Goal: Information Seeking & Learning: Learn about a topic

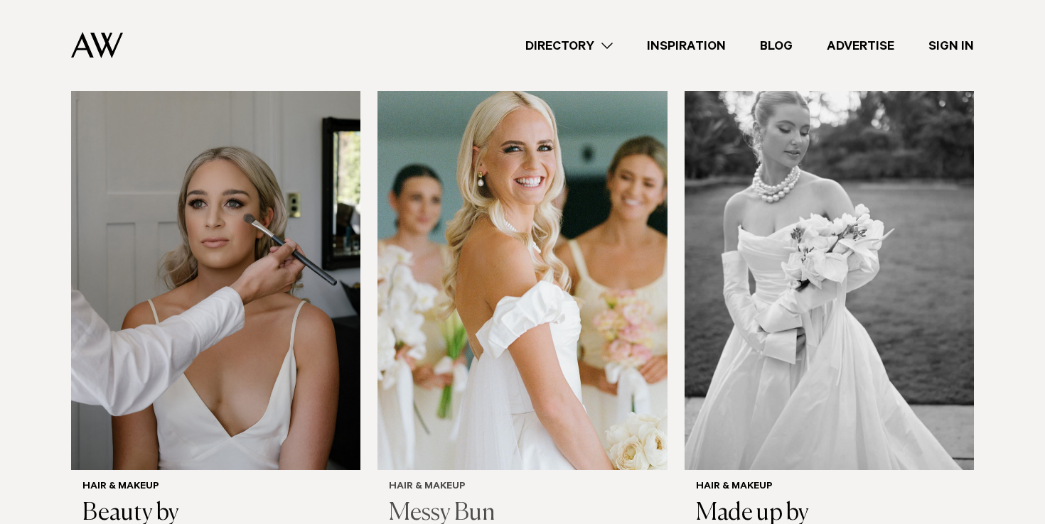
scroll to position [2965, 0]
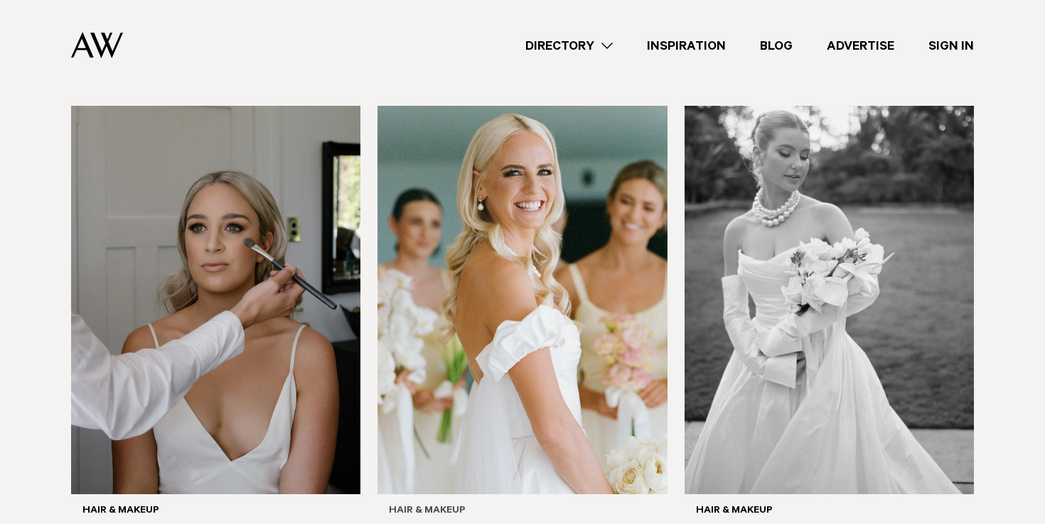
click at [475, 348] on img at bounding box center [521, 300] width 289 height 388
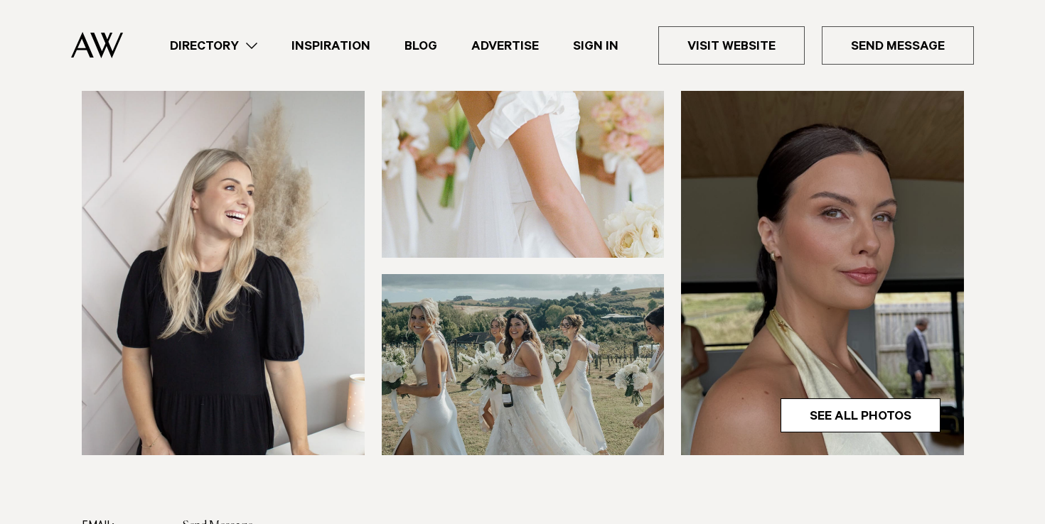
scroll to position [364, 0]
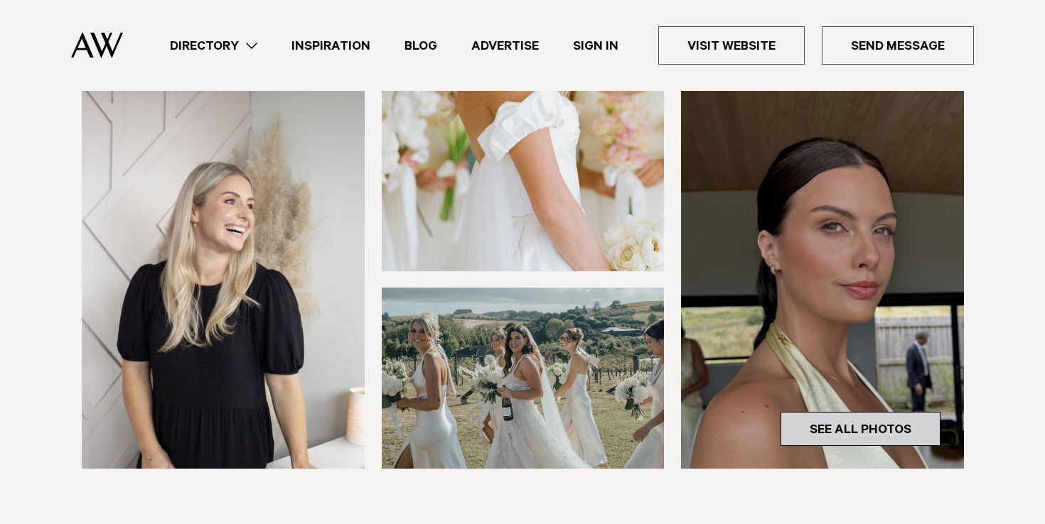
click at [838, 422] on link "See All Photos" at bounding box center [860, 429] width 160 height 34
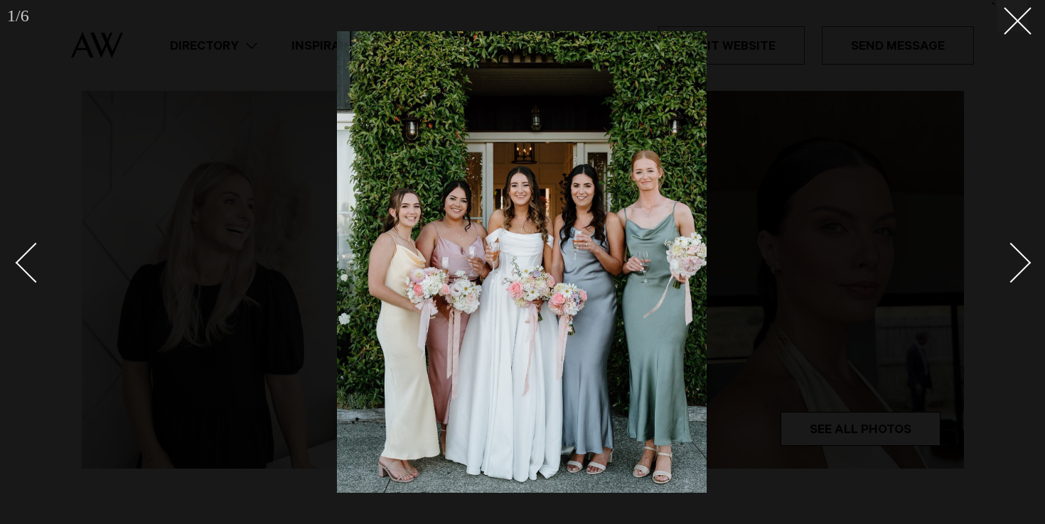
click at [1027, 257] on link at bounding box center [1003, 262] width 50 height 71
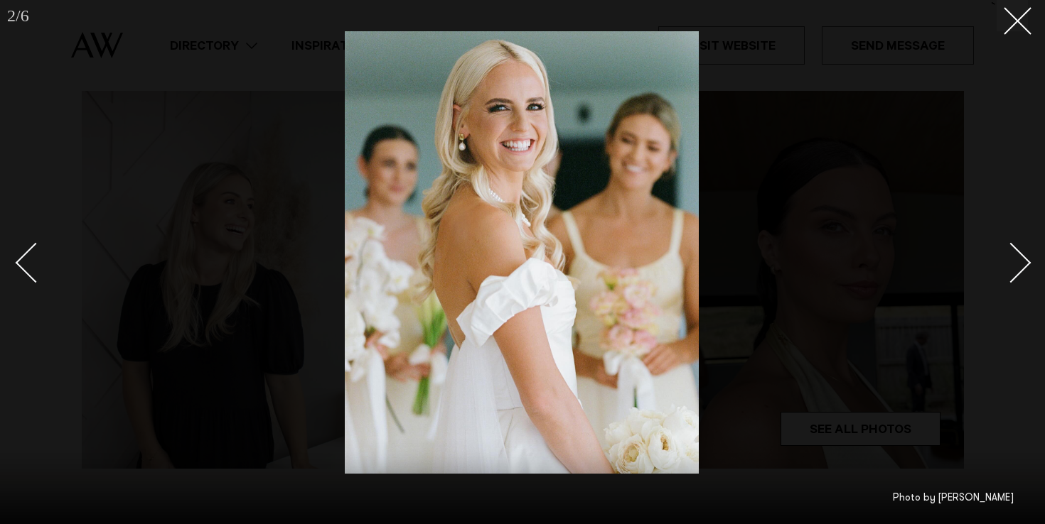
click at [1027, 257] on link at bounding box center [1003, 262] width 50 height 71
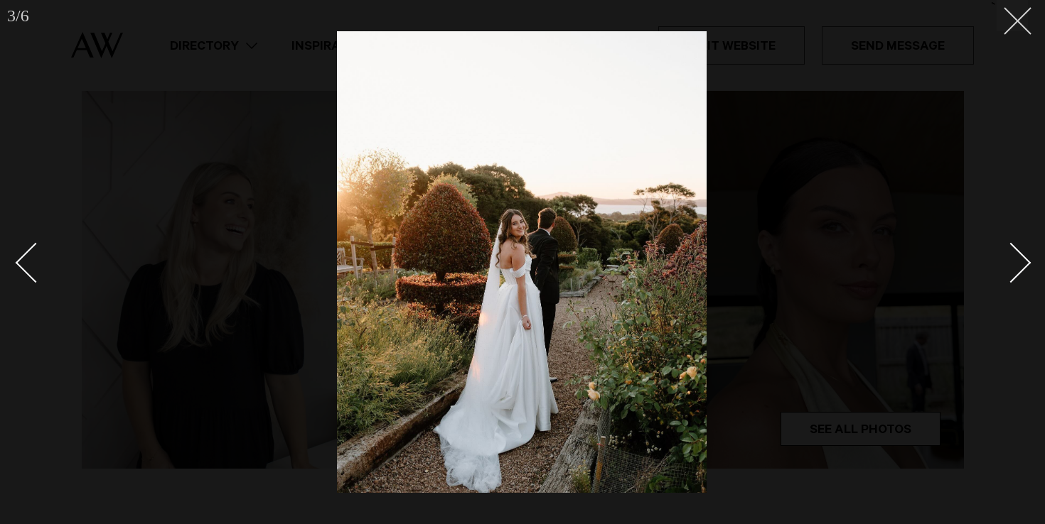
click at [1008, 6] on button at bounding box center [1011, 15] width 31 height 31
